Goal: Task Accomplishment & Management: Use online tool/utility

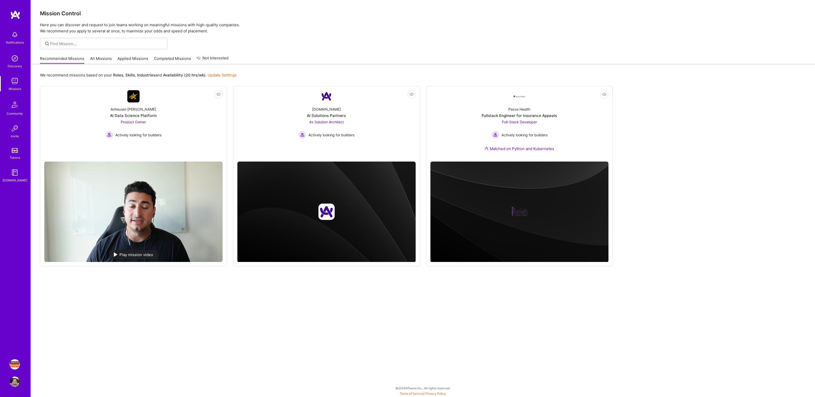
click at [16, 365] on img at bounding box center [15, 364] width 10 height 10
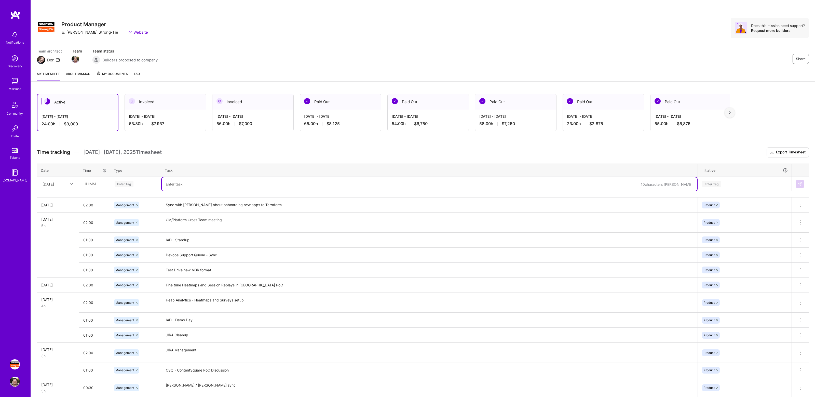
click at [194, 181] on textarea at bounding box center [429, 183] width 535 height 13
click at [88, 186] on input "text" at bounding box center [94, 183] width 30 height 13
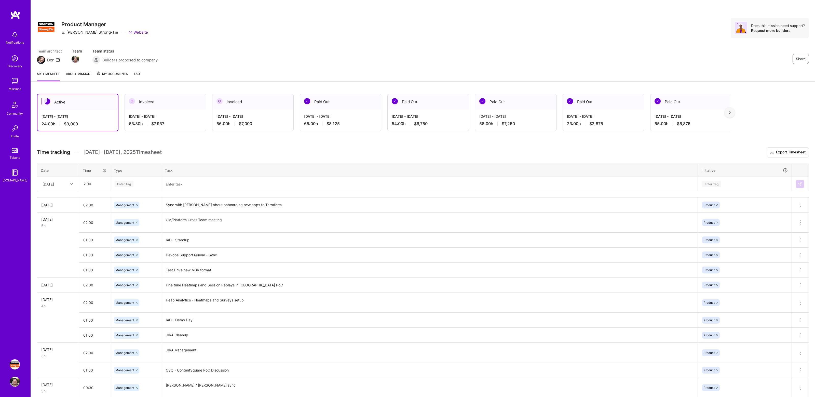
type input "02:00"
type input "mana"
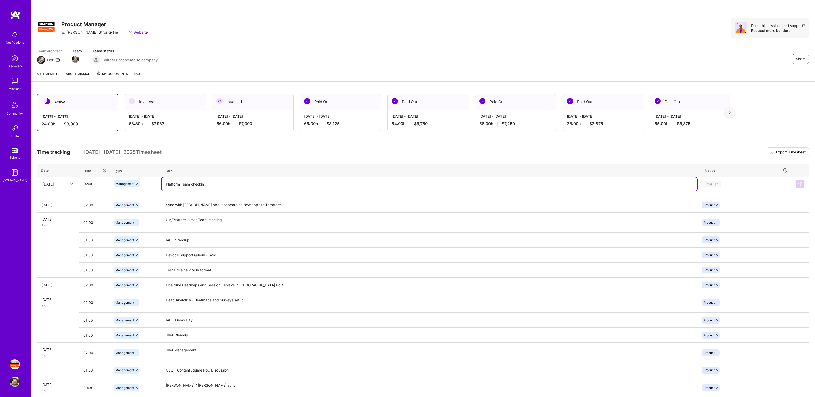
type textarea "Platform Team checkin"
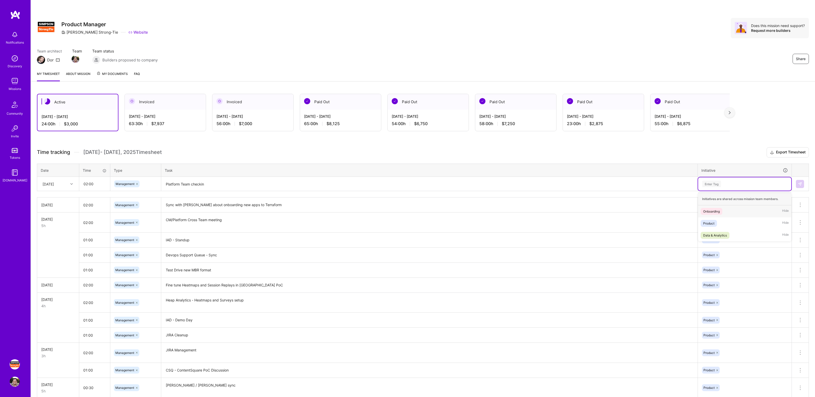
click at [729, 183] on div "Enter Tag" at bounding box center [744, 183] width 86 height 6
click at [726, 220] on div "Product Hide" at bounding box center [744, 223] width 93 height 12
click at [803, 183] on button at bounding box center [800, 184] width 8 height 8
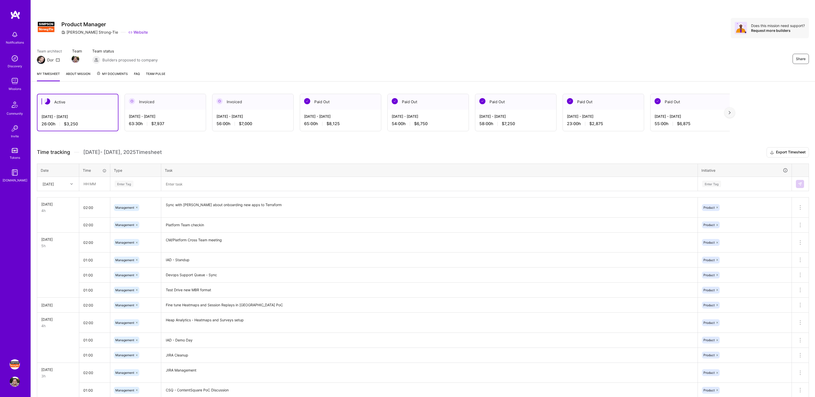
click at [251, 145] on div "Active [DATE] - [DATE] 26:00 h $3,250 Invoiced [DATE] - [DATE] 63:30 h $7,937 I…" at bounding box center [423, 320] width 784 height 464
click at [267, 145] on div "Active [DATE] - [DATE] 26:00 h $3,250 Invoiced [DATE] - [DATE] 63:30 h $7,937 I…" at bounding box center [423, 320] width 784 height 464
click at [276, 145] on div "Active [DATE] - [DATE] 26:00 h $3,250 Invoiced [DATE] - [DATE] 63:30 h $7,937 I…" at bounding box center [423, 320] width 784 height 464
click at [600, 66] on div "Share Product Manager [PERSON_NAME]-Tie Website Does this mission need support?…" at bounding box center [423, 33] width 784 height 67
click at [626, 144] on div "Active [DATE] - [DATE] 26:00 h $3,250 Invoiced [DATE] - [DATE] 63:30 h $7,937 I…" at bounding box center [423, 320] width 784 height 464
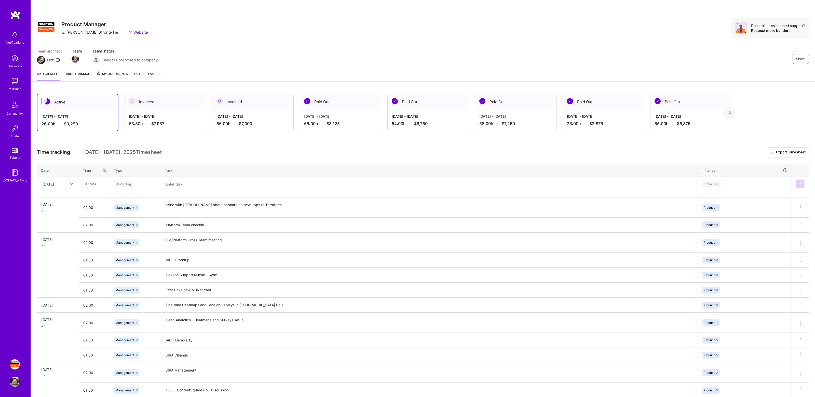
click at [428, 21] on div "Share Product Manager [PERSON_NAME]-Tie Website Does this mission need support?…" at bounding box center [423, 28] width 772 height 20
click at [510, 40] on div "Share Product Manager [PERSON_NAME]-Tie Website Does this mission need support?…" at bounding box center [423, 33] width 784 height 67
click at [455, 44] on div "Share Product Manager [PERSON_NAME]-Tie Website Does this mission need support?…" at bounding box center [423, 33] width 784 height 67
click at [447, 58] on div "Team architect Dor Team Team status Builders proposed to company Share" at bounding box center [423, 56] width 772 height 16
